Goal: Transaction & Acquisition: Purchase product/service

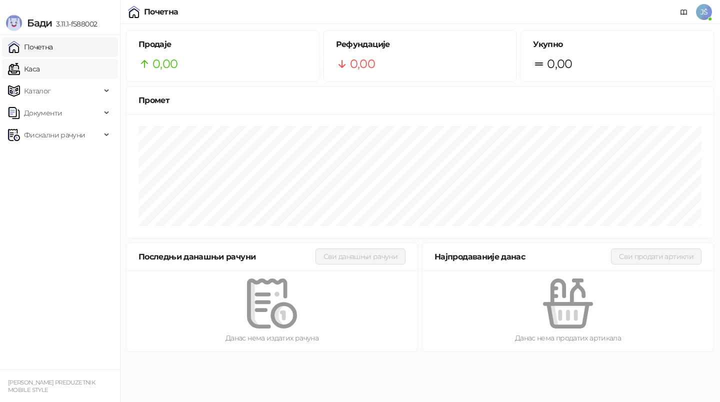
click at [40, 72] on link "Каса" at bounding box center [24, 69] width 32 height 20
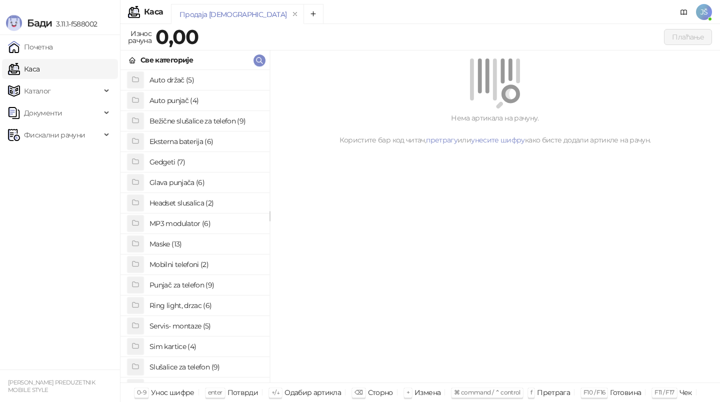
click at [172, 241] on h4 "Maske (13)" at bounding box center [206, 244] width 112 height 16
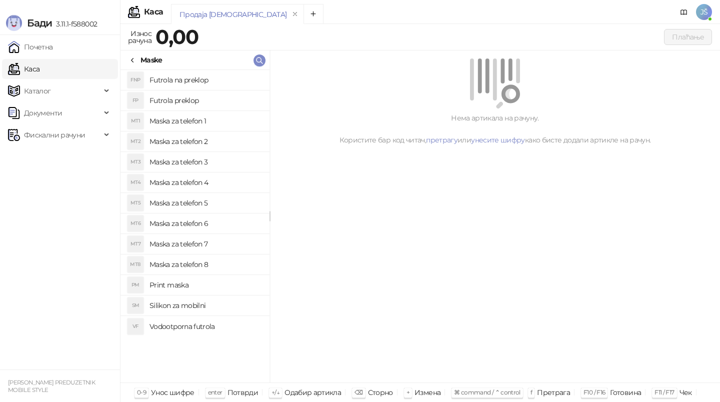
click at [129, 59] on icon at bounding box center [133, 61] width 8 height 8
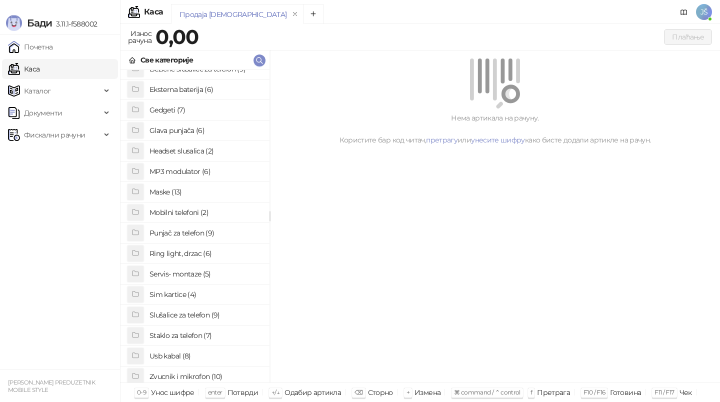
scroll to position [77, 0]
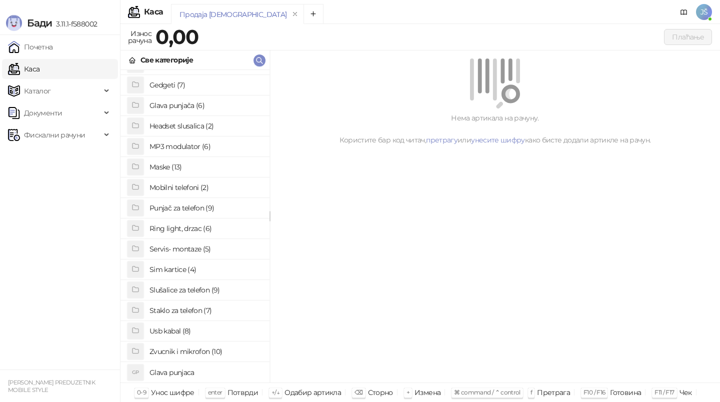
click at [185, 328] on h4 "Usb kabal (8)" at bounding box center [206, 331] width 112 height 16
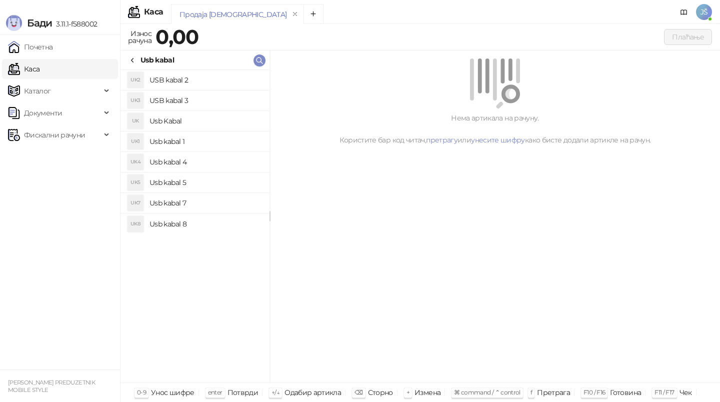
click at [189, 167] on h4 "Usb kabal 4" at bounding box center [206, 162] width 112 height 16
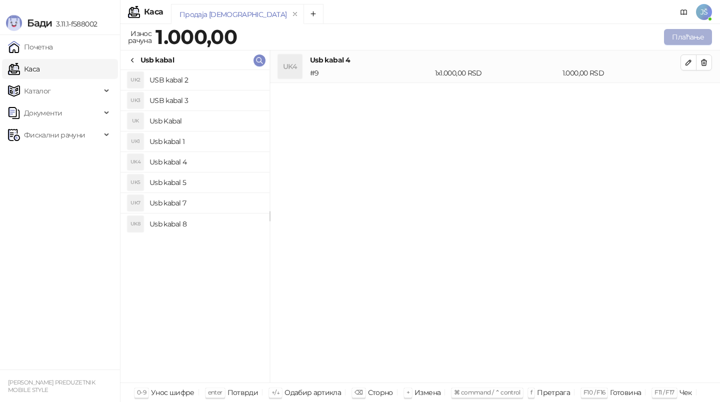
click at [674, 43] on button "Плаћање" at bounding box center [688, 37] width 48 height 16
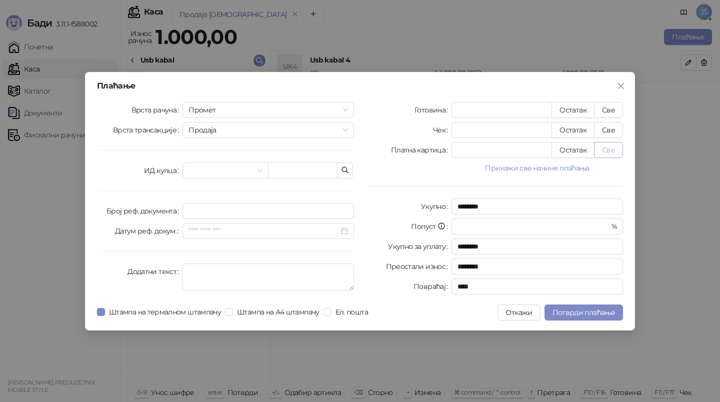
click at [610, 154] on button "Све" at bounding box center [608, 150] width 29 height 16
type input "****"
click at [579, 307] on button "Потврди плаћање" at bounding box center [584, 313] width 79 height 16
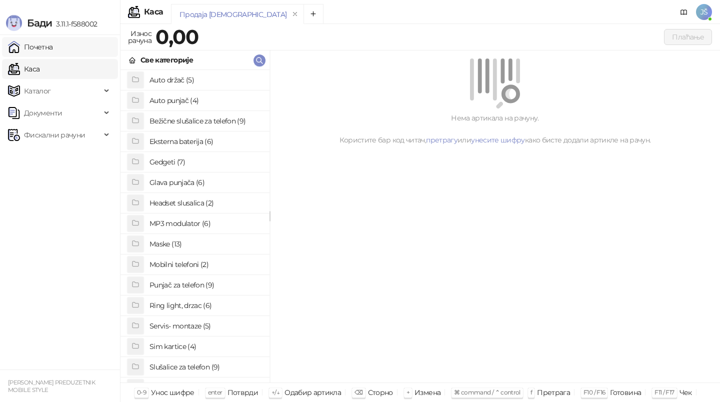
click at [52, 43] on link "Почетна" at bounding box center [30, 47] width 45 height 20
